Goal: Task Accomplishment & Management: Complete application form

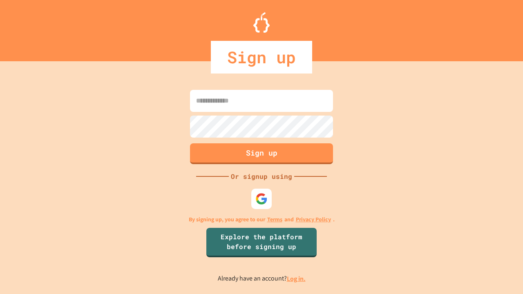
click at [297, 279] on link "Log in." at bounding box center [296, 279] width 19 height 9
